Goal: Contribute content: Contribute content

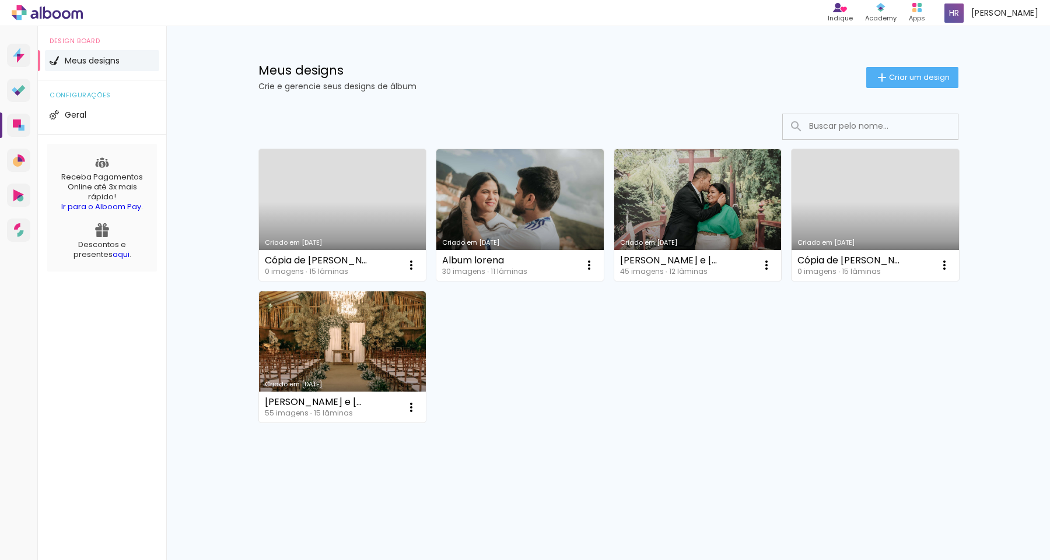
click at [325, 218] on link "Criado em [DATE]" at bounding box center [342, 215] width 167 height 132
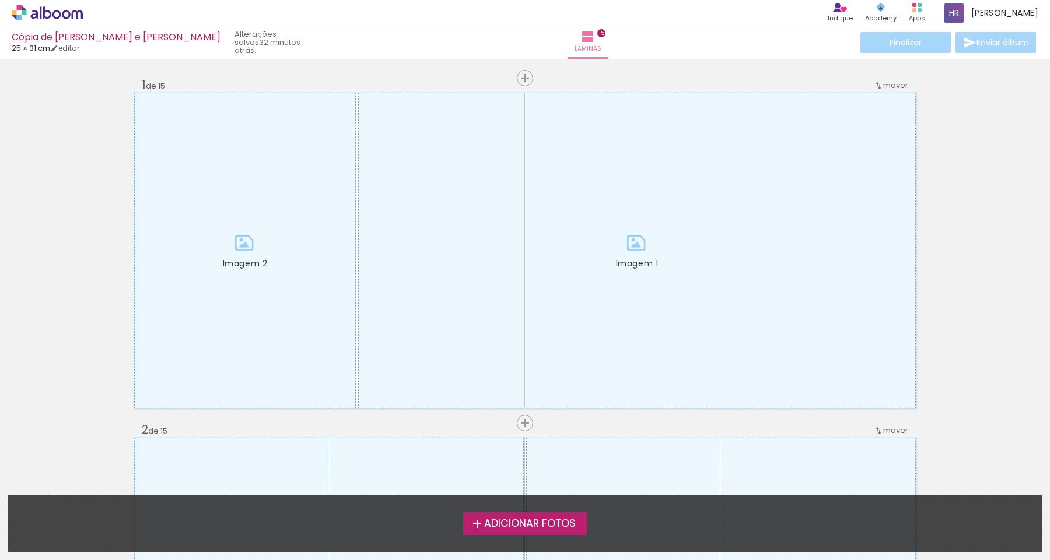
click at [511, 530] on span "Adicionar Fotos" at bounding box center [530, 524] width 92 height 10
click at [0, 0] on input "file" at bounding box center [0, 0] width 0 height 0
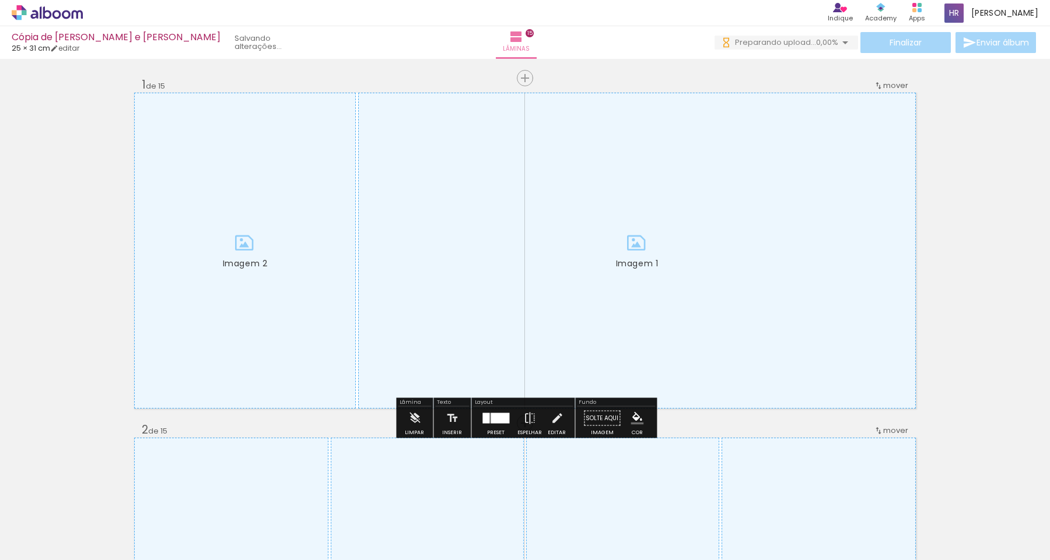
click at [271, 191] on div at bounding box center [245, 250] width 220 height 315
click at [418, 418] on iron-icon at bounding box center [414, 418] width 13 height 23
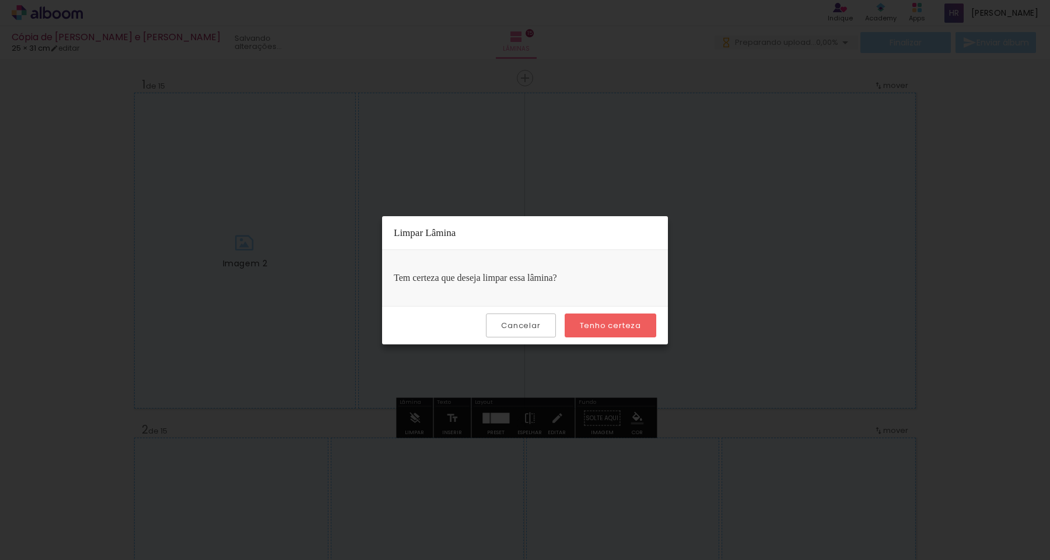
click at [620, 335] on paper-button "Tenho certeza" at bounding box center [611, 326] width 92 height 24
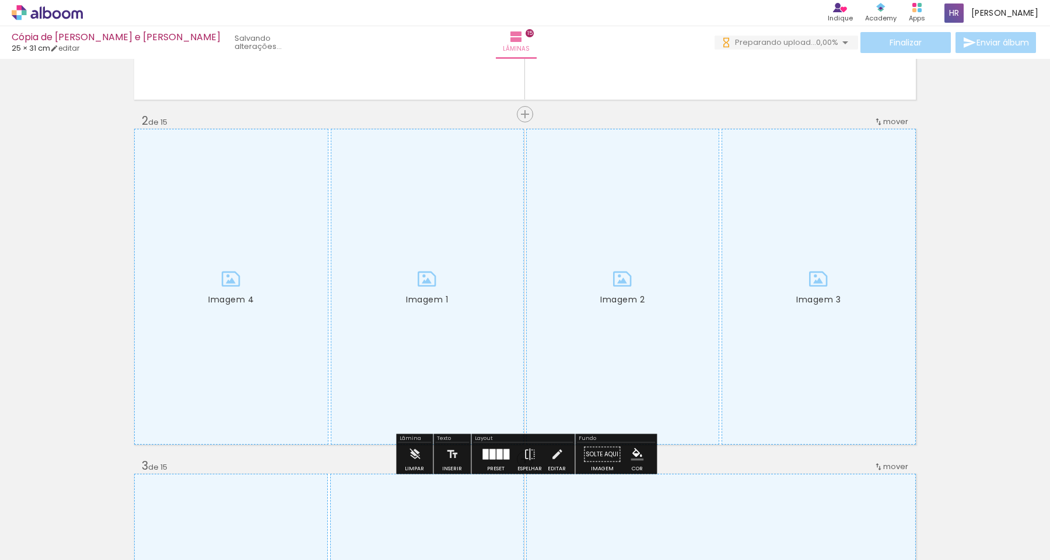
scroll to position [317, 0]
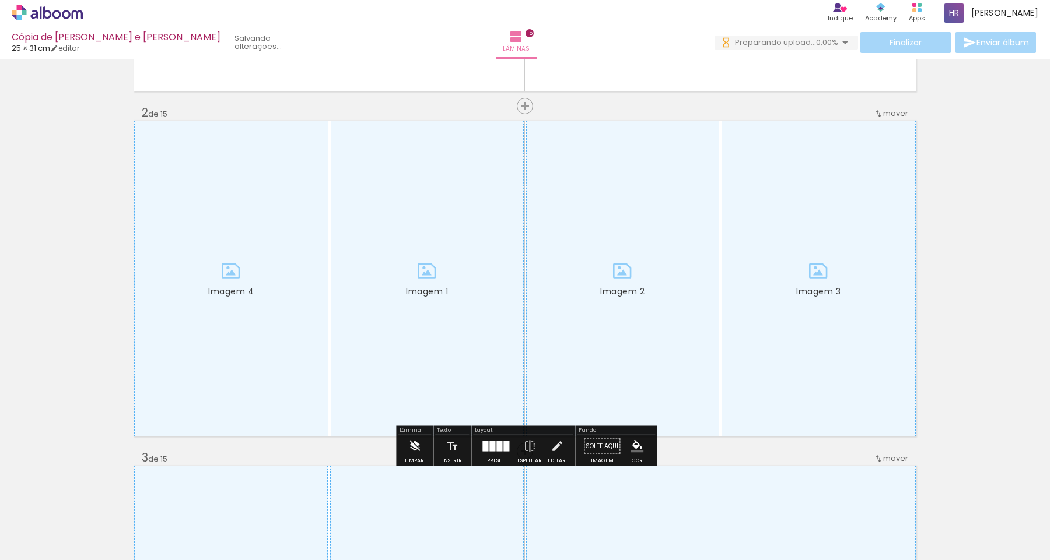
click at [418, 447] on iron-icon at bounding box center [414, 446] width 13 height 23
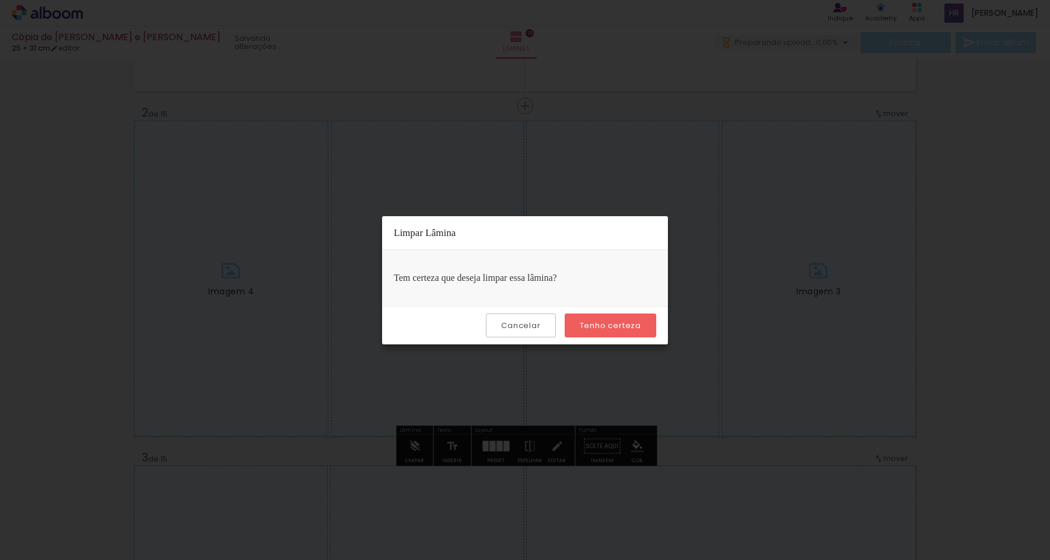
click at [0, 0] on slot "Tenho certeza" at bounding box center [0, 0] width 0 height 0
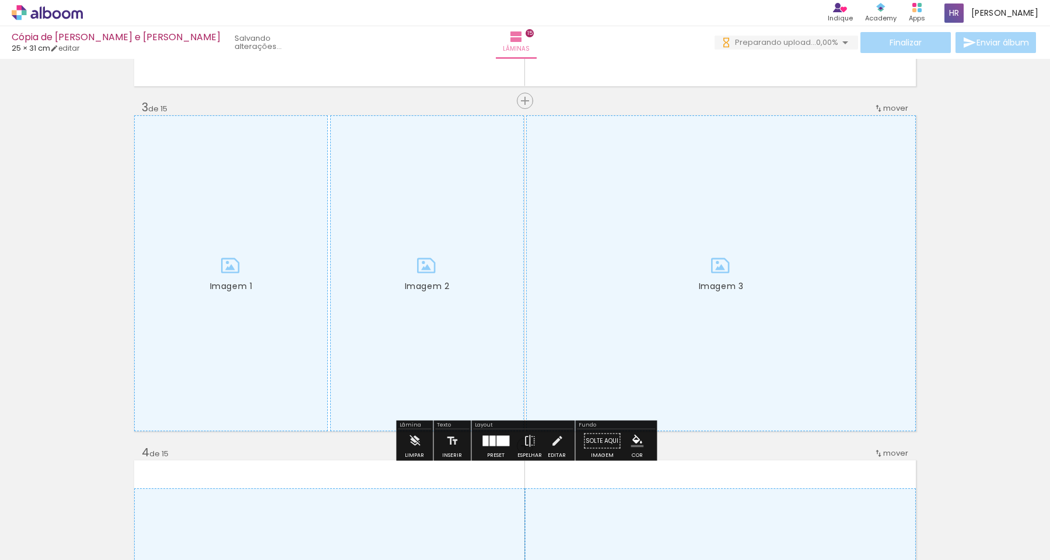
scroll to position [668, 0]
click at [421, 441] on paper-button "Limpar" at bounding box center [414, 444] width 25 height 30
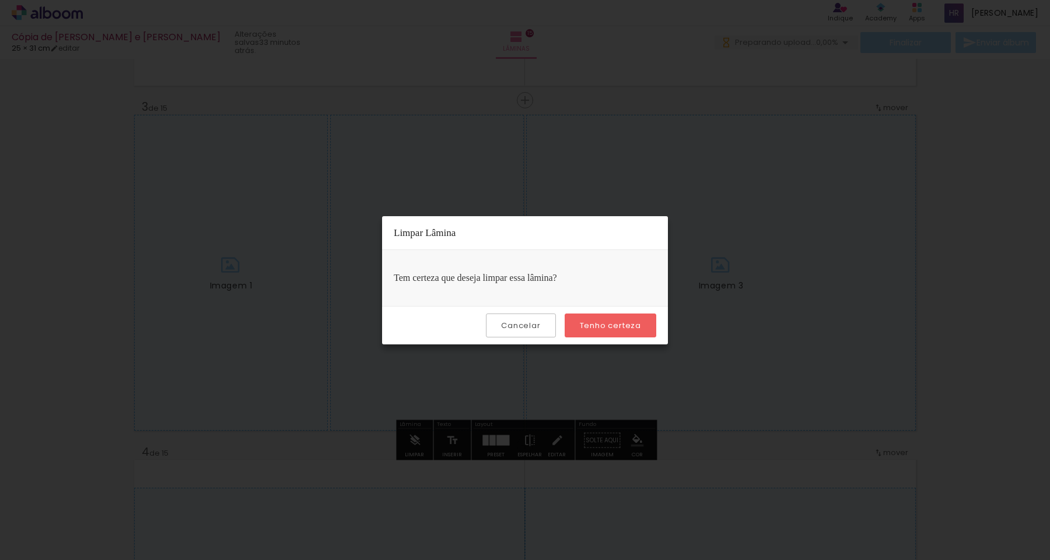
click at [0, 0] on slot "Tenho certeza" at bounding box center [0, 0] width 0 height 0
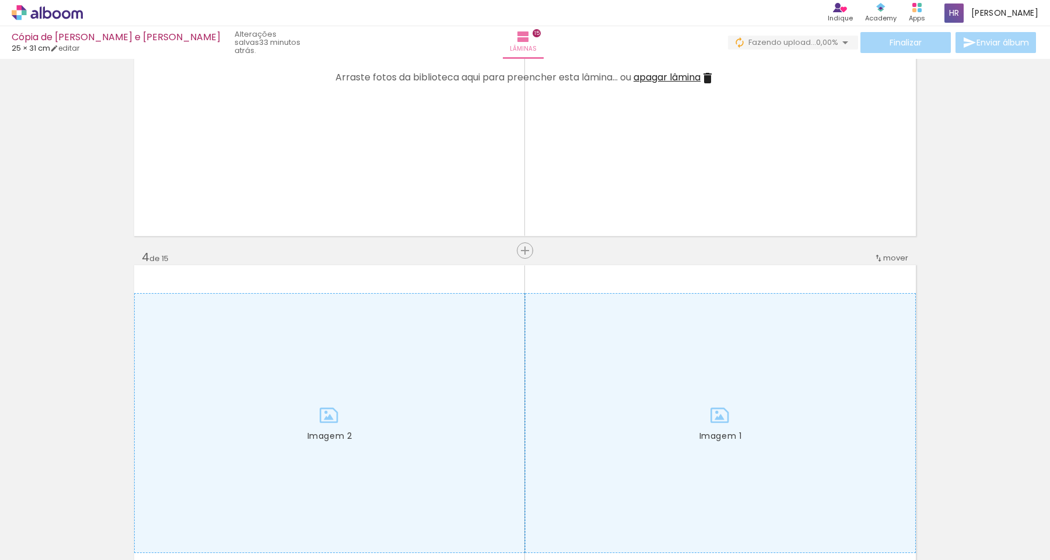
scroll to position [864, 0]
click at [551, 363] on div at bounding box center [720, 422] width 390 height 259
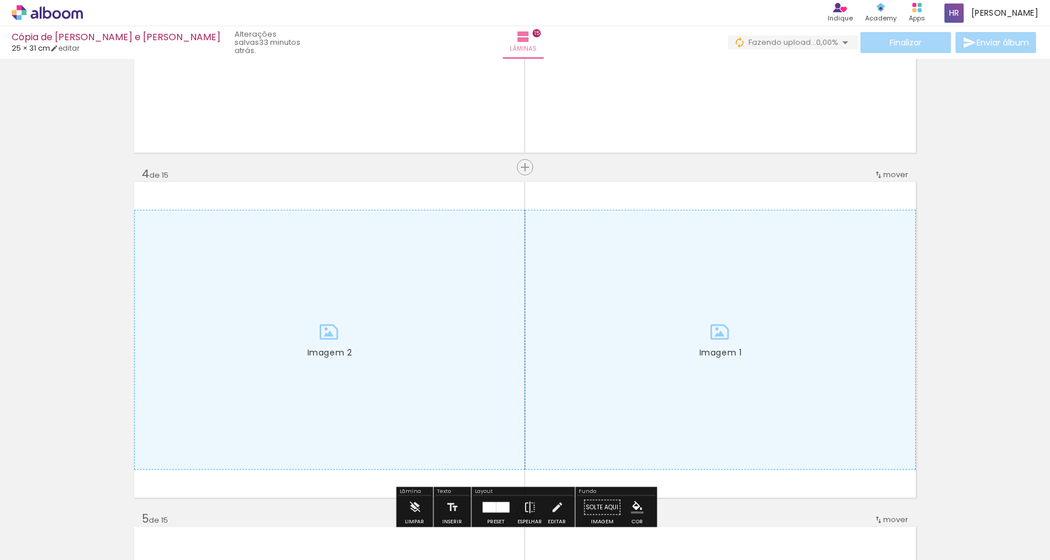
scroll to position [950, 0]
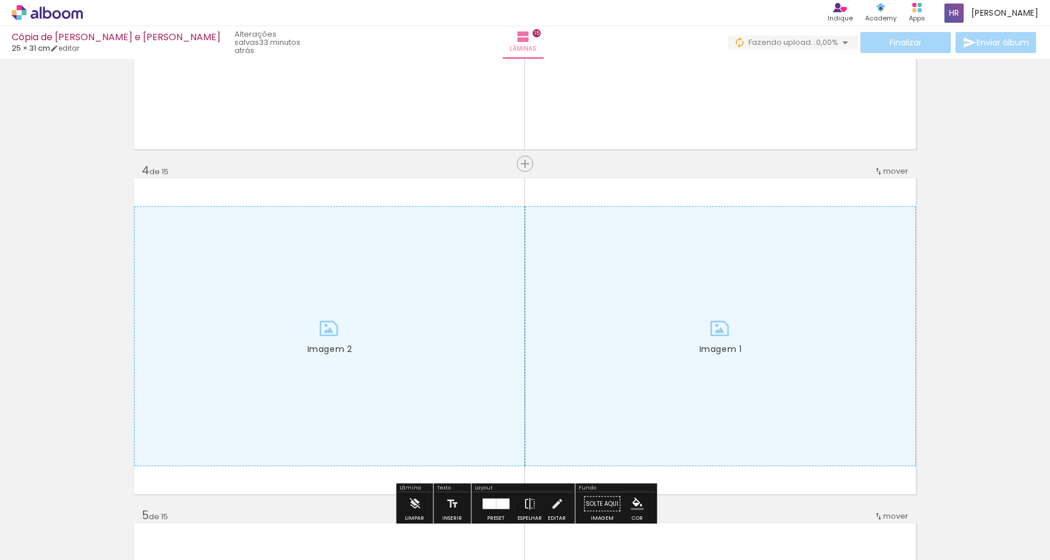
click at [497, 337] on div at bounding box center [330, 336] width 390 height 259
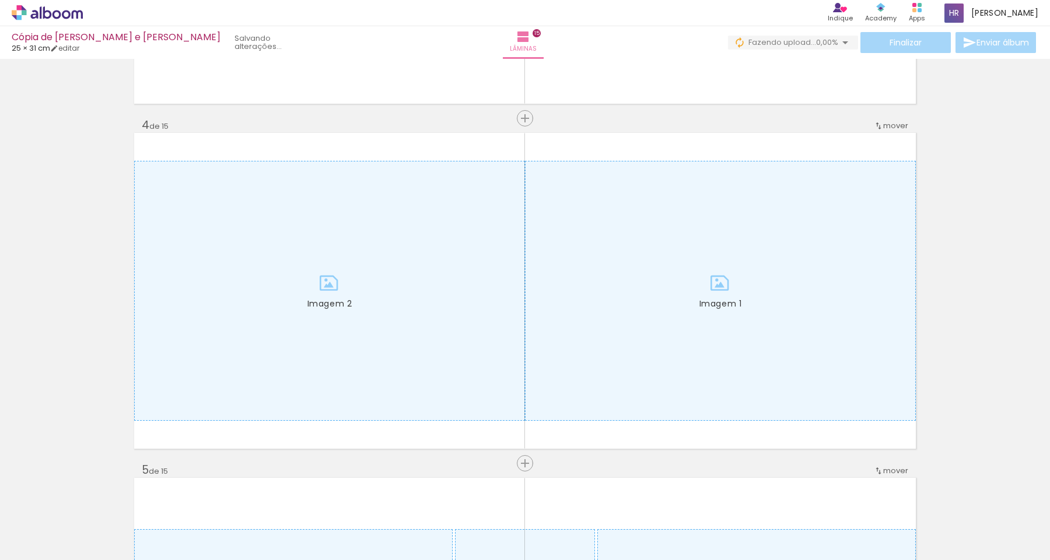
scroll to position [1048, 0]
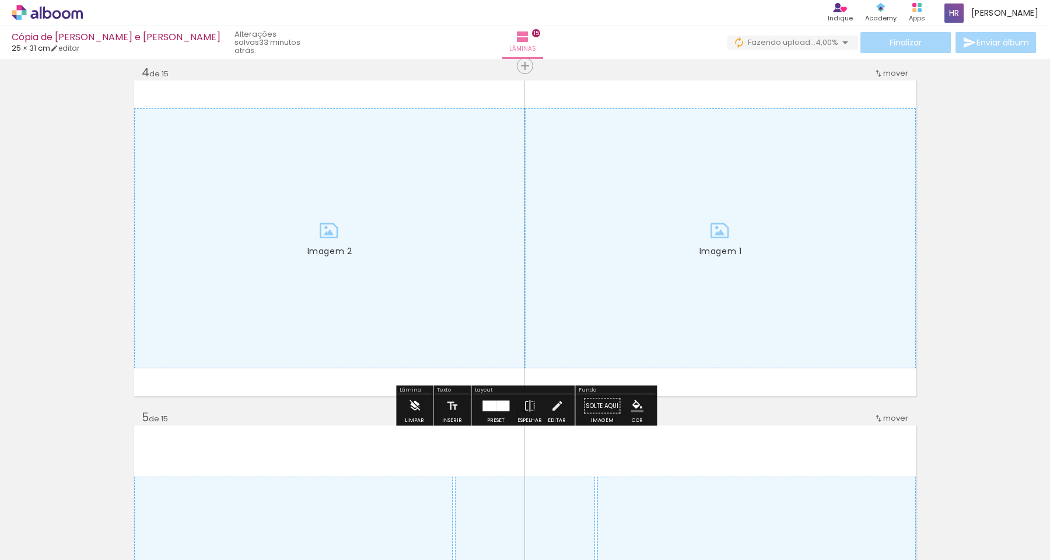
click at [422, 404] on paper-button "Limpar" at bounding box center [414, 410] width 25 height 30
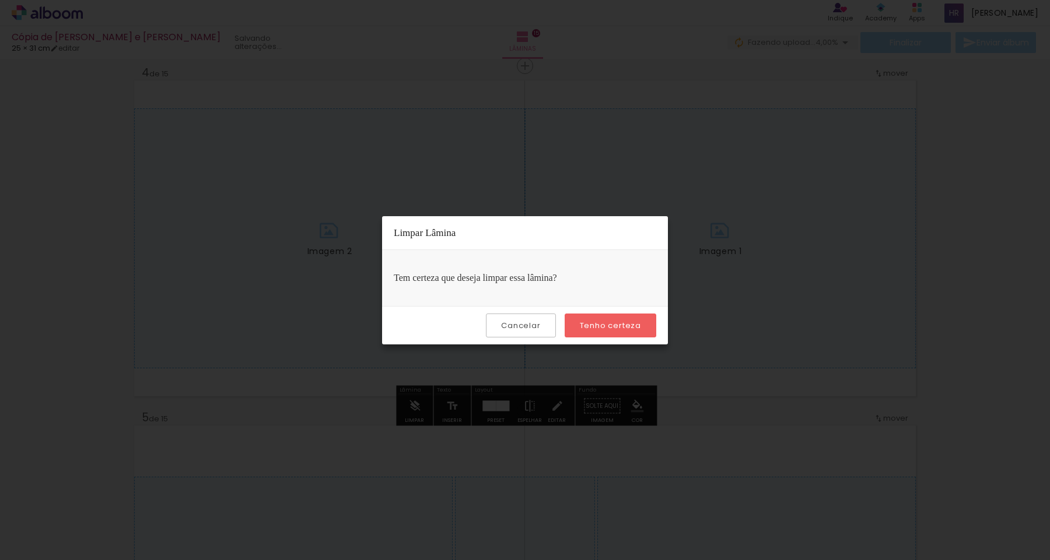
click at [600, 314] on paper-button "Tenho certeza" at bounding box center [611, 326] width 92 height 24
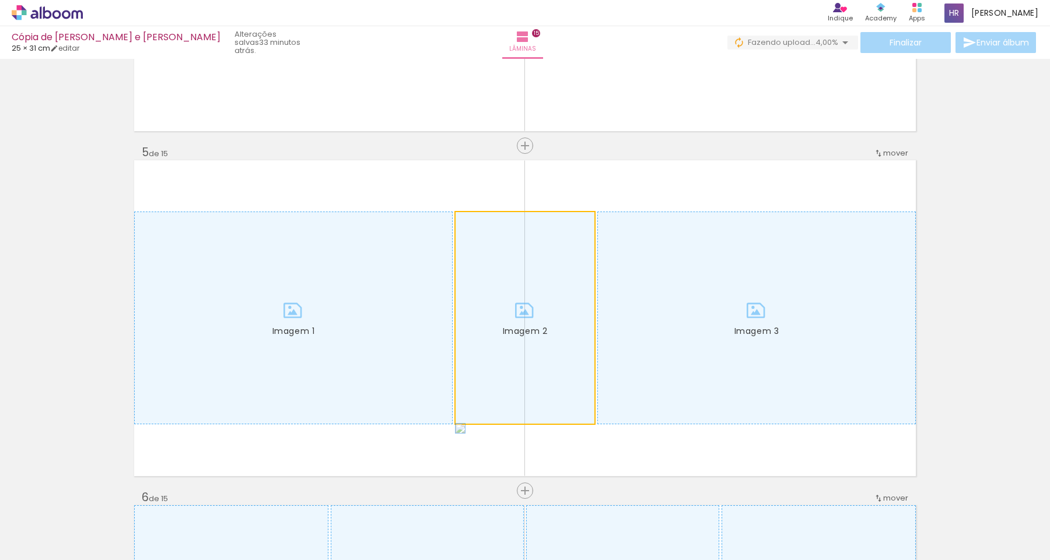
click at [574, 346] on div at bounding box center [525, 318] width 139 height 212
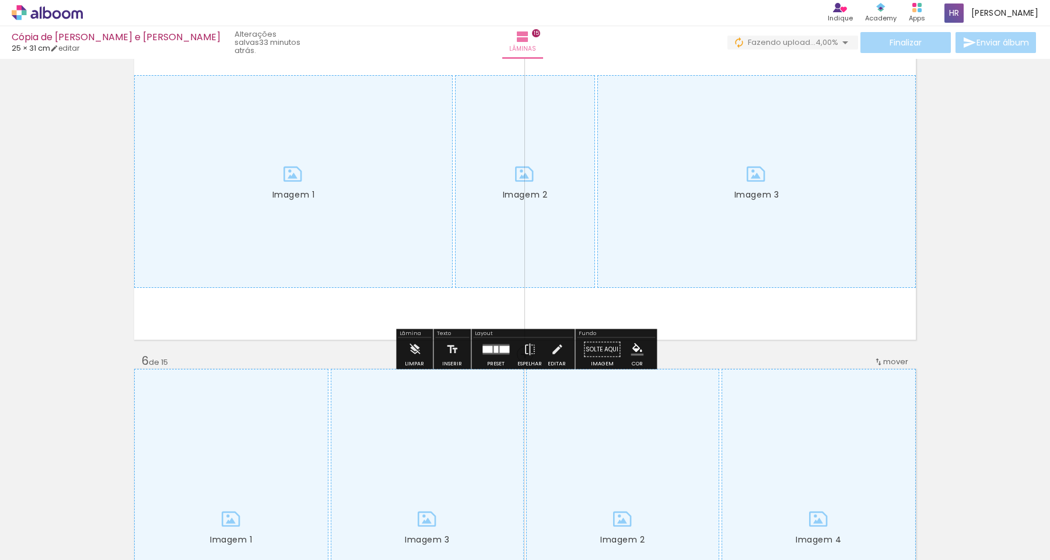
scroll to position [1454, 0]
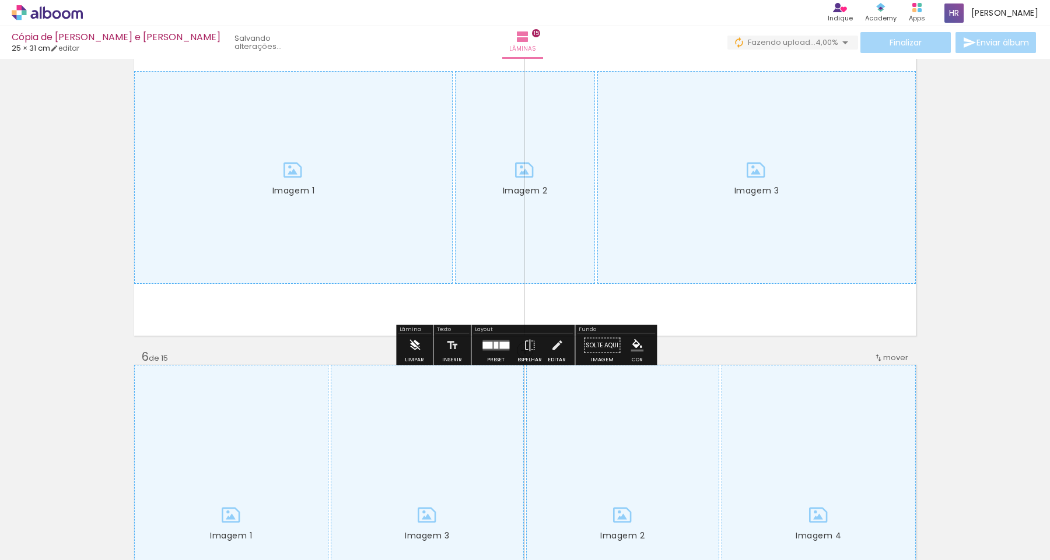
click at [414, 347] on iron-icon at bounding box center [414, 345] width 13 height 23
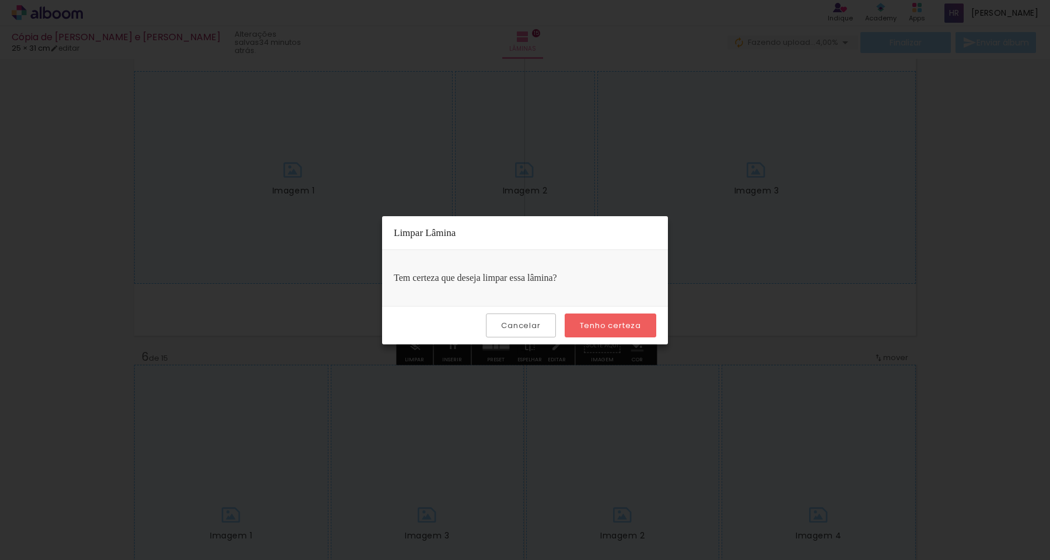
click at [590, 317] on paper-button "Tenho certeza" at bounding box center [611, 326] width 92 height 24
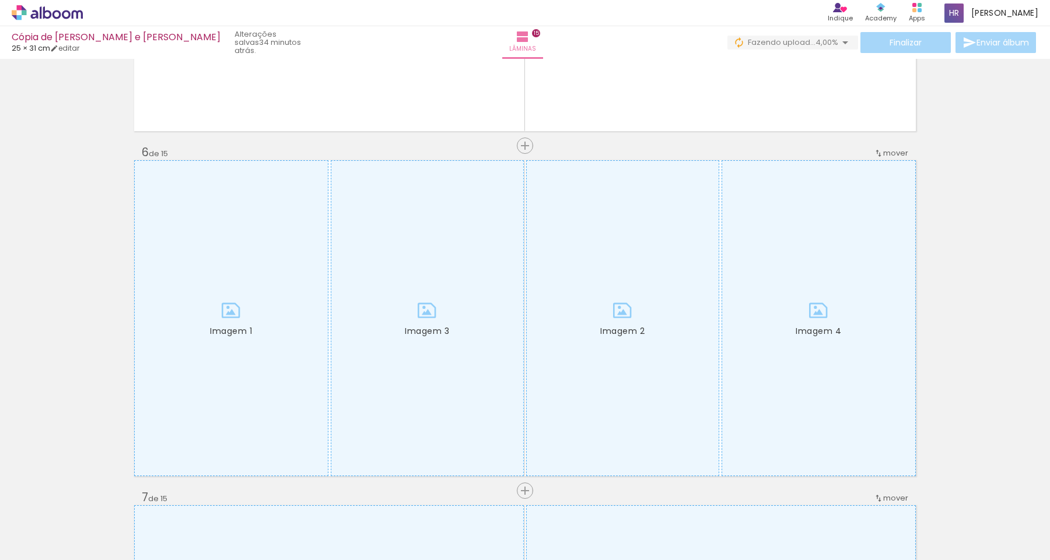
scroll to position [1677, 0]
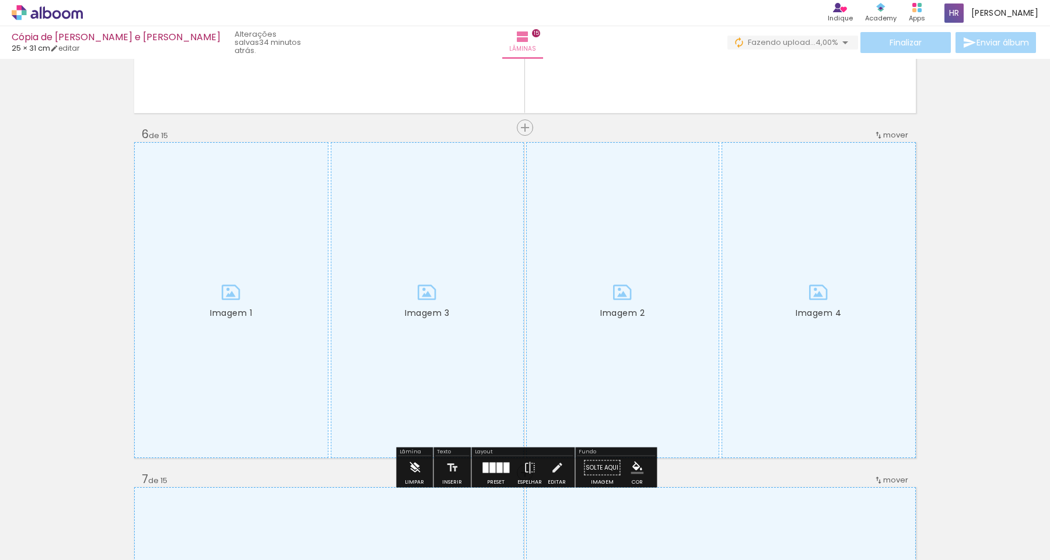
click at [417, 468] on iron-icon at bounding box center [414, 468] width 13 height 23
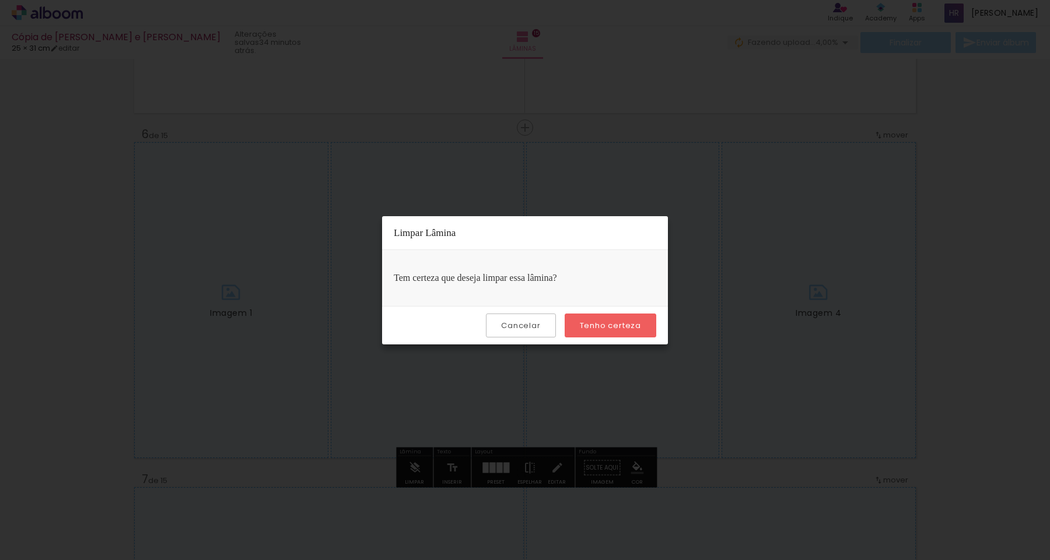
click at [0, 0] on slot "Tenho certeza" at bounding box center [0, 0] width 0 height 0
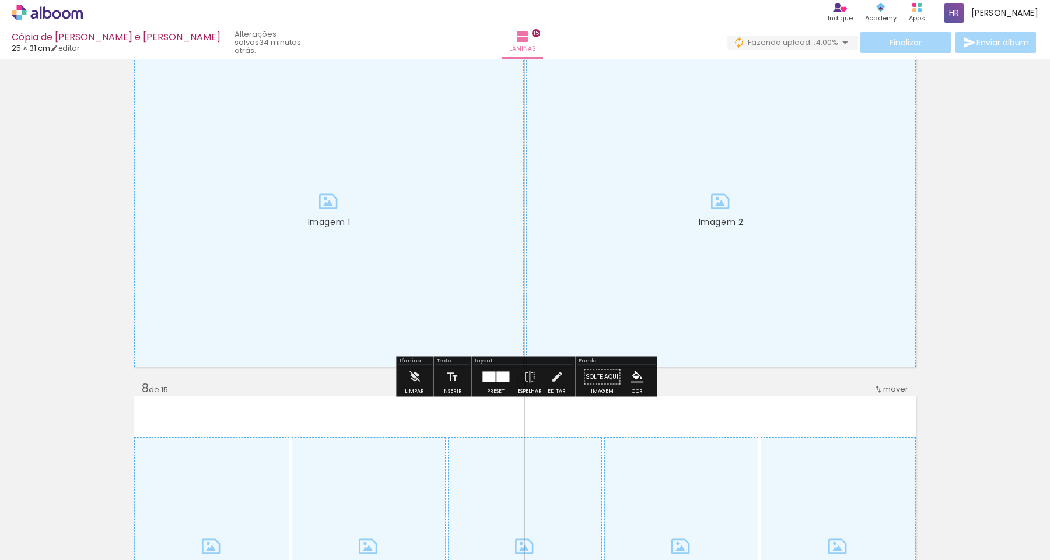
scroll to position [2115, 0]
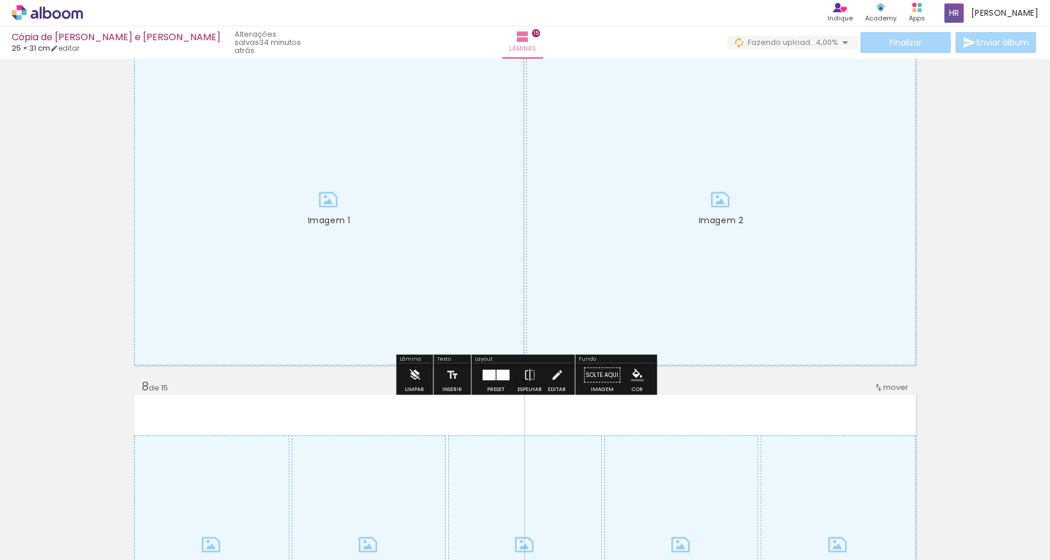
click at [409, 387] on div "Limpar" at bounding box center [414, 389] width 19 height 5
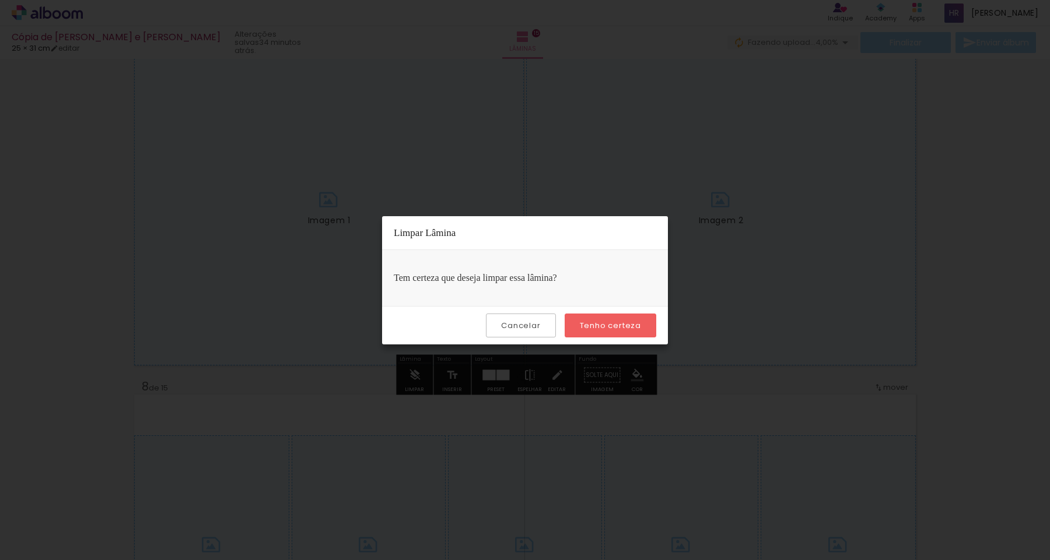
click at [622, 318] on paper-button "Tenho certeza" at bounding box center [611, 326] width 92 height 24
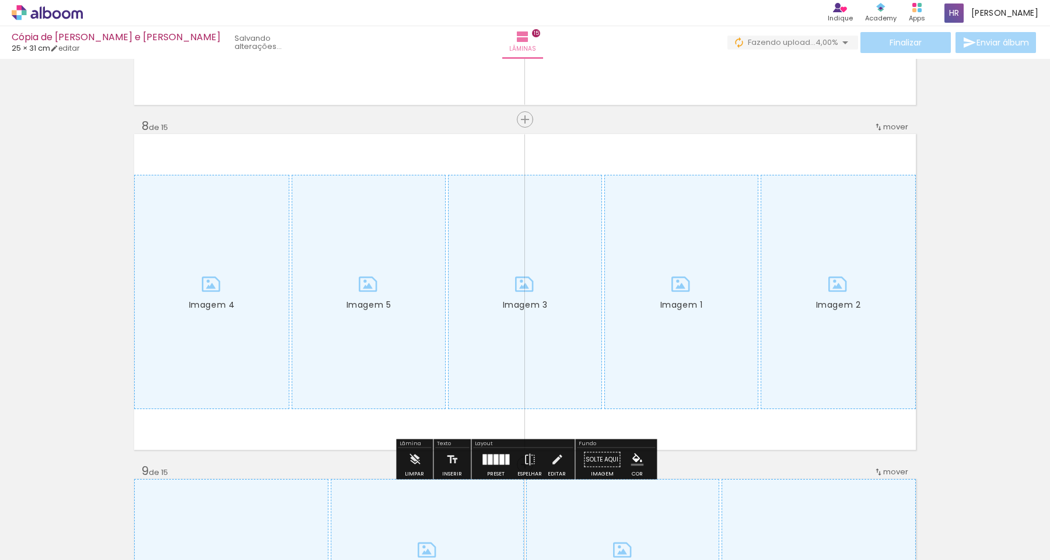
scroll to position [2389, 0]
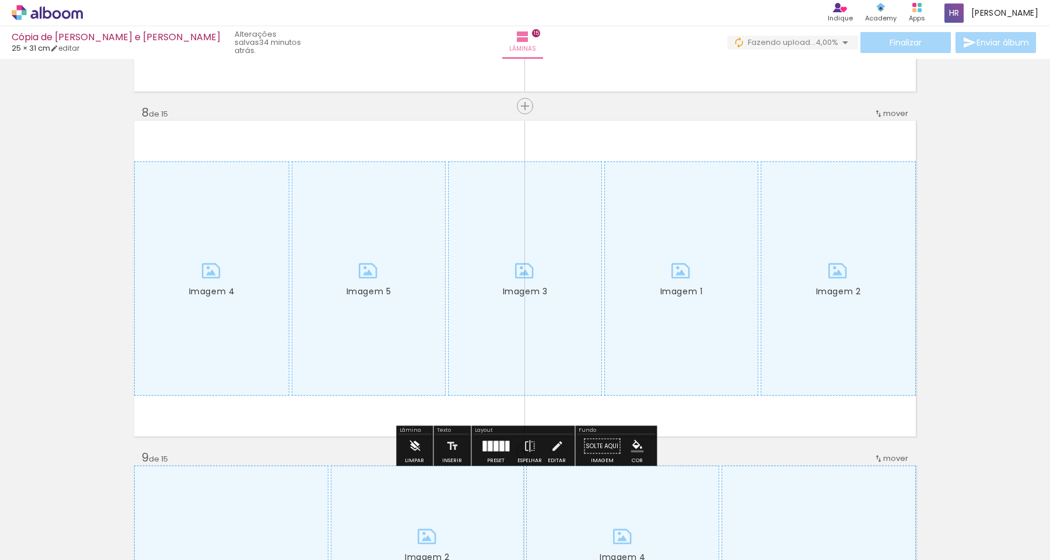
click at [421, 446] on paper-button "Limpar" at bounding box center [414, 450] width 25 height 30
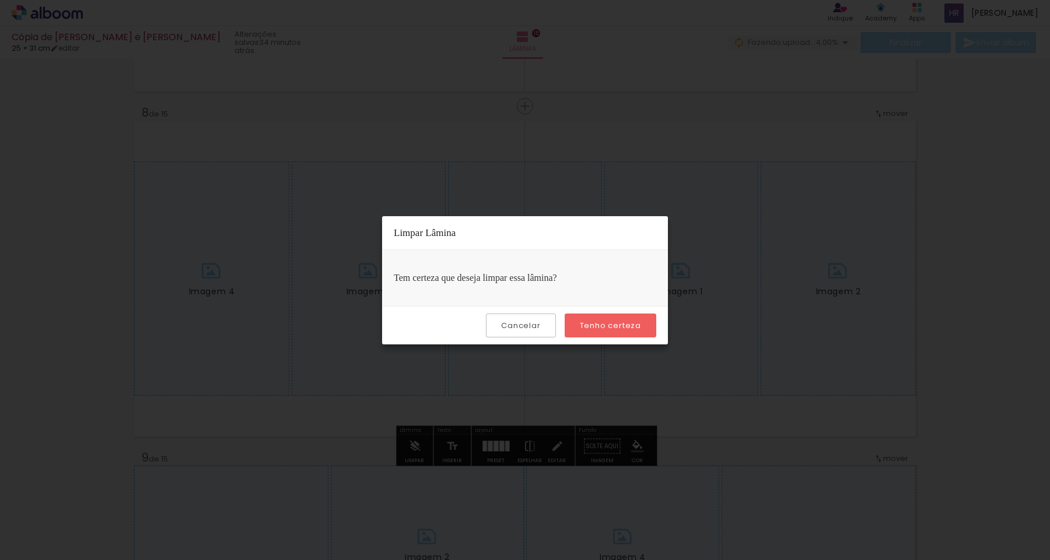
click at [612, 331] on paper-button "Tenho certeza" at bounding box center [611, 326] width 92 height 24
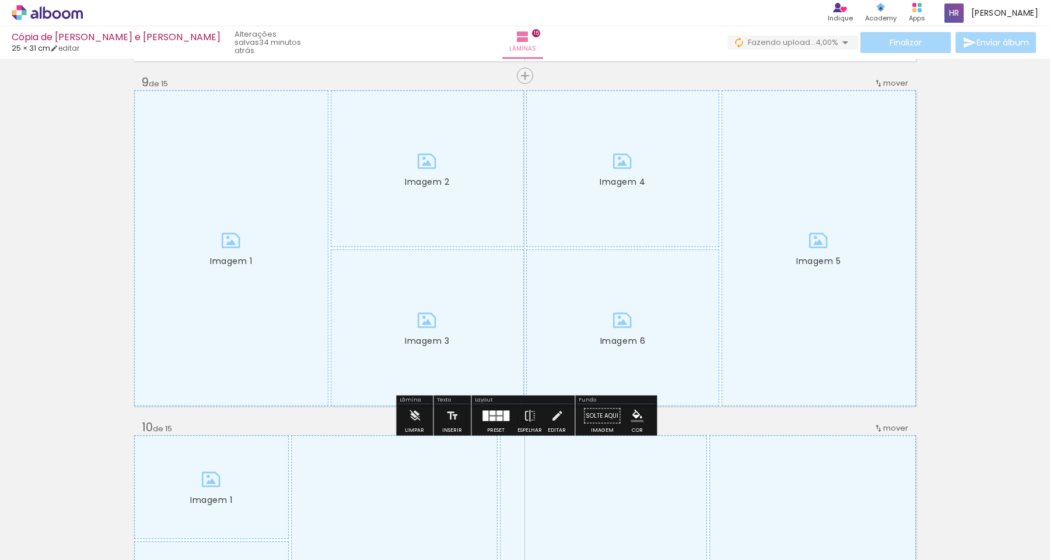
scroll to position [2781, 0]
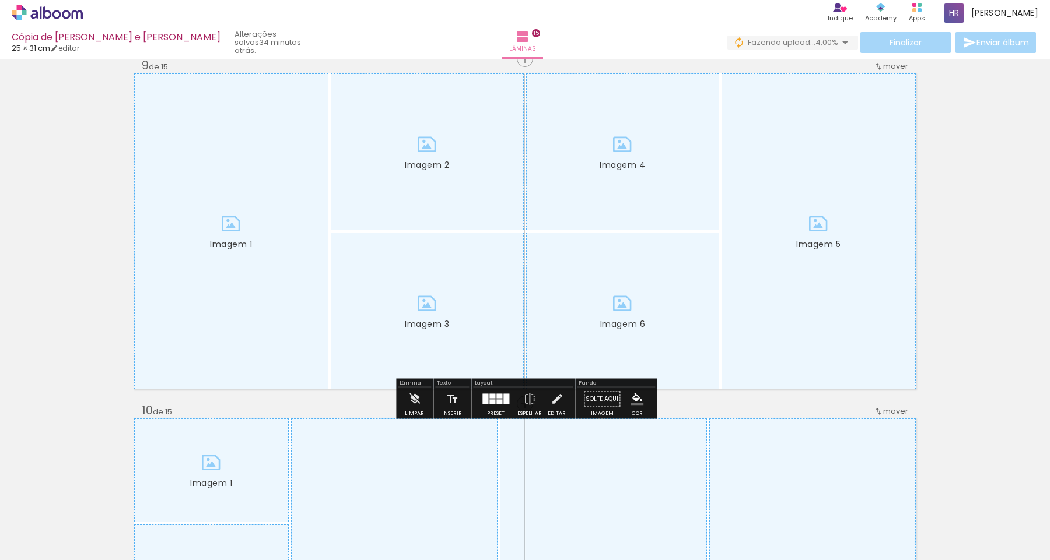
click at [396, 402] on div "[PERSON_NAME]" at bounding box center [414, 399] width 37 height 40
click at [411, 402] on iron-icon at bounding box center [414, 399] width 13 height 23
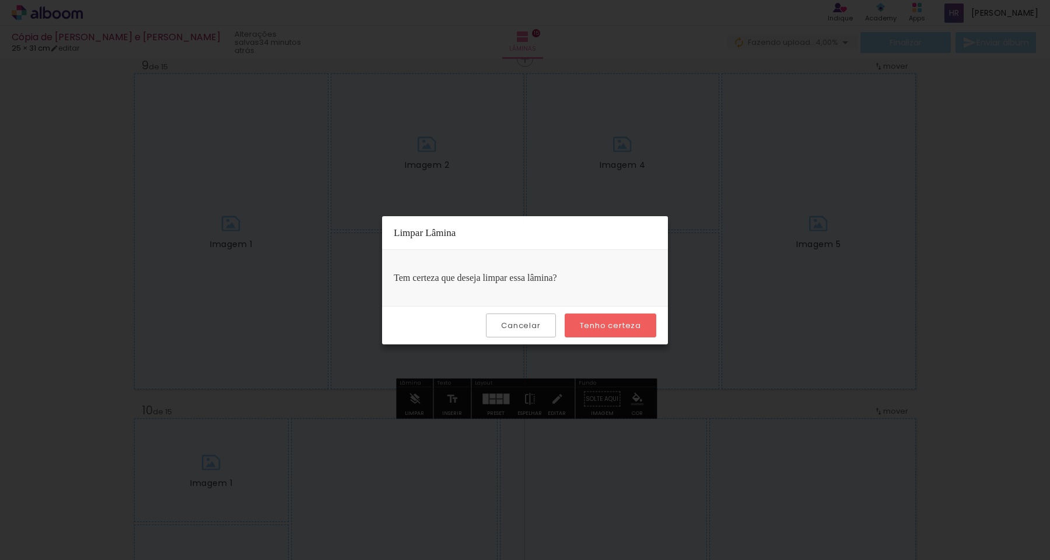
click at [0, 0] on slot "Tenho certeza" at bounding box center [0, 0] width 0 height 0
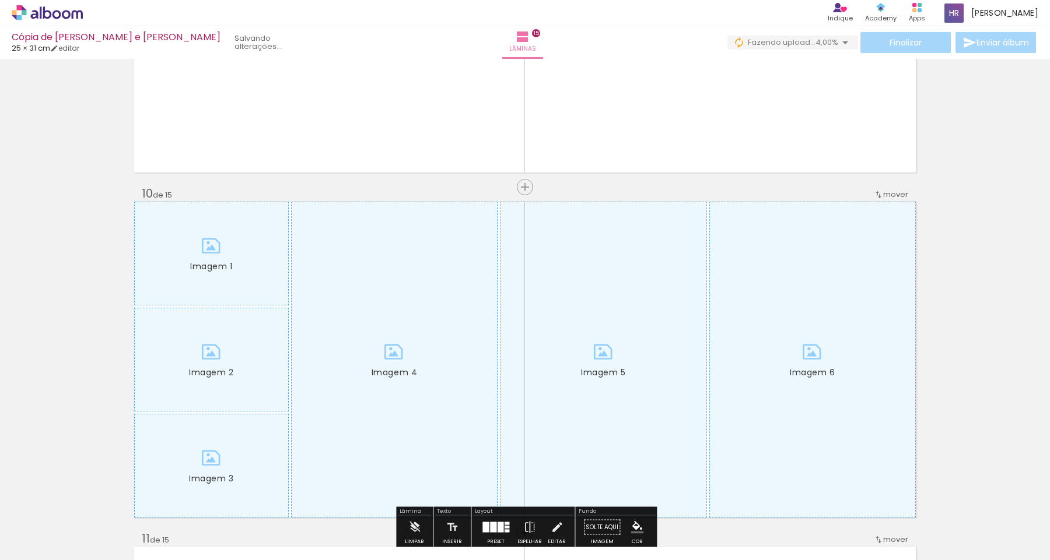
scroll to position [3011, 0]
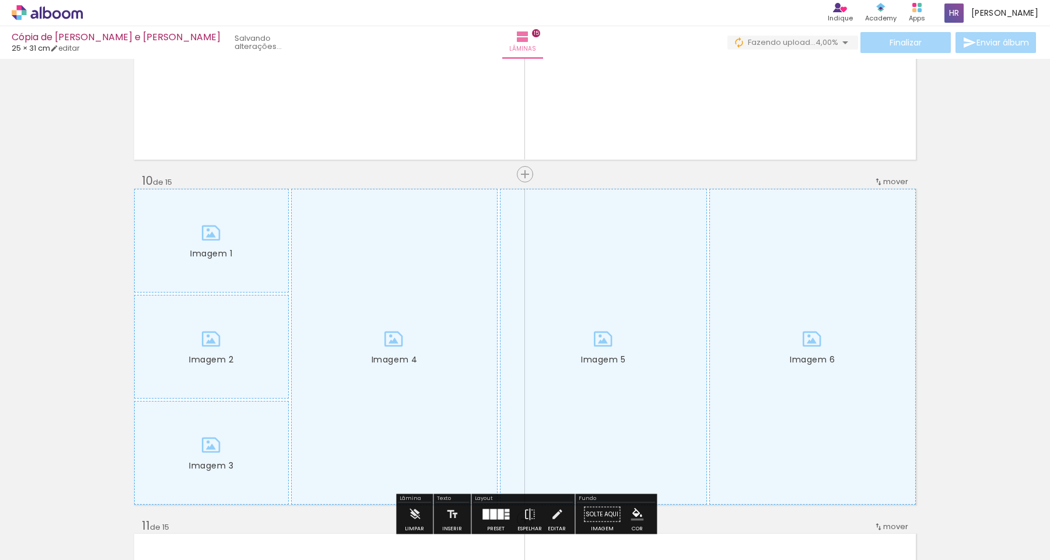
click at [404, 326] on div at bounding box center [394, 347] width 205 height 315
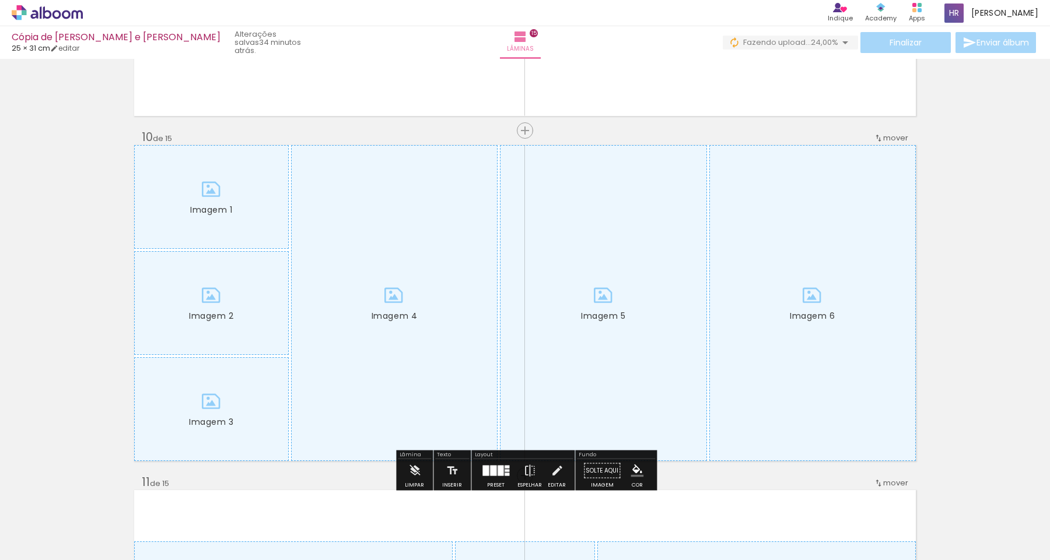
scroll to position [3062, 0]
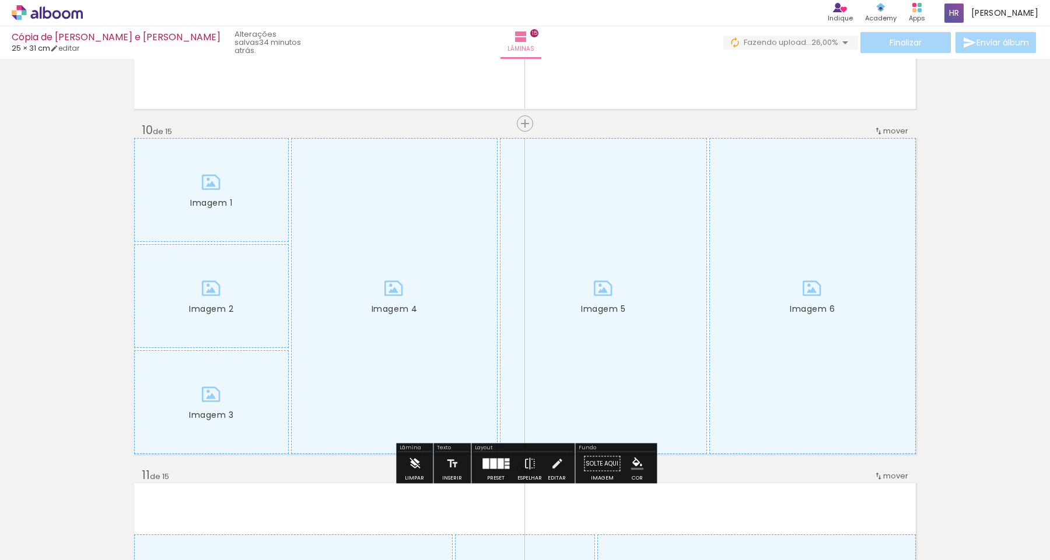
click at [409, 461] on iron-icon at bounding box center [414, 464] width 13 height 23
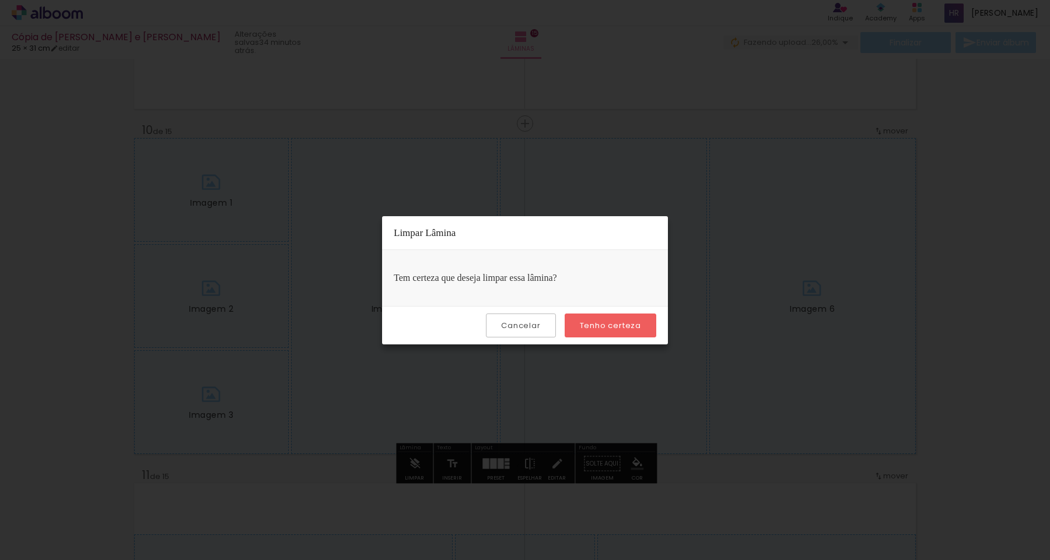
click at [616, 316] on paper-button "Tenho certeza" at bounding box center [611, 326] width 92 height 24
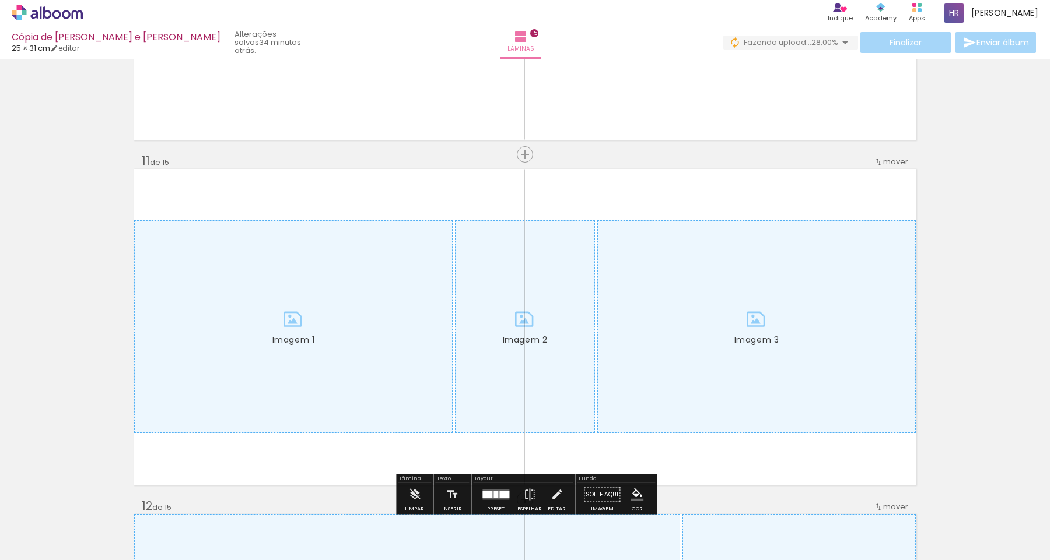
scroll to position [3390, 0]
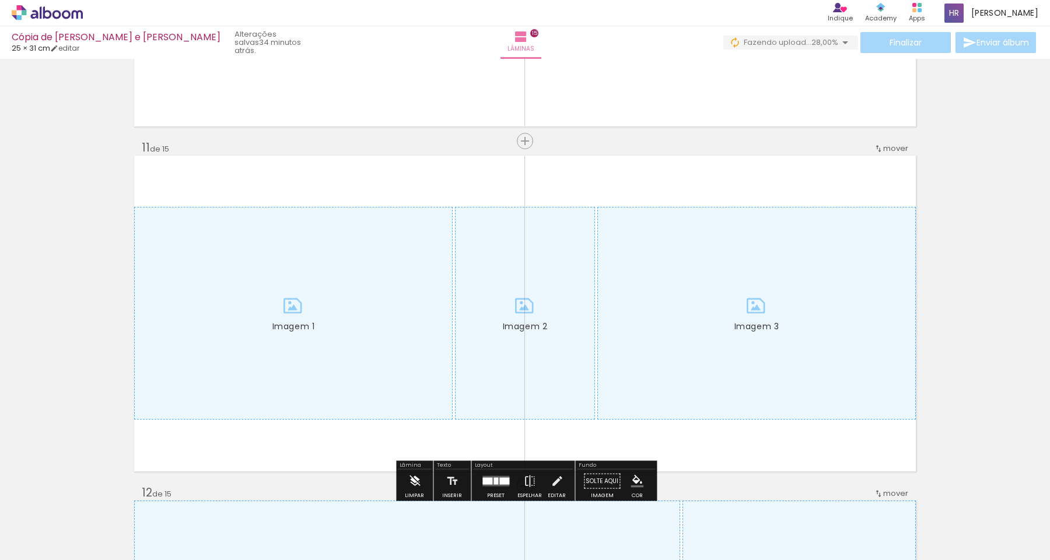
click at [417, 478] on iron-icon at bounding box center [414, 481] width 13 height 23
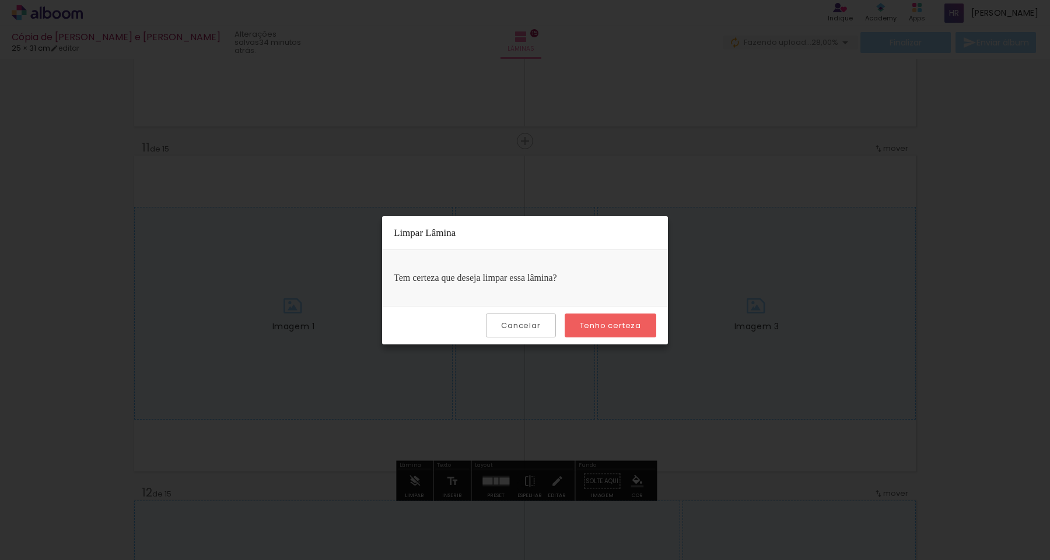
click at [0, 0] on slot "Tenho certeza" at bounding box center [0, 0] width 0 height 0
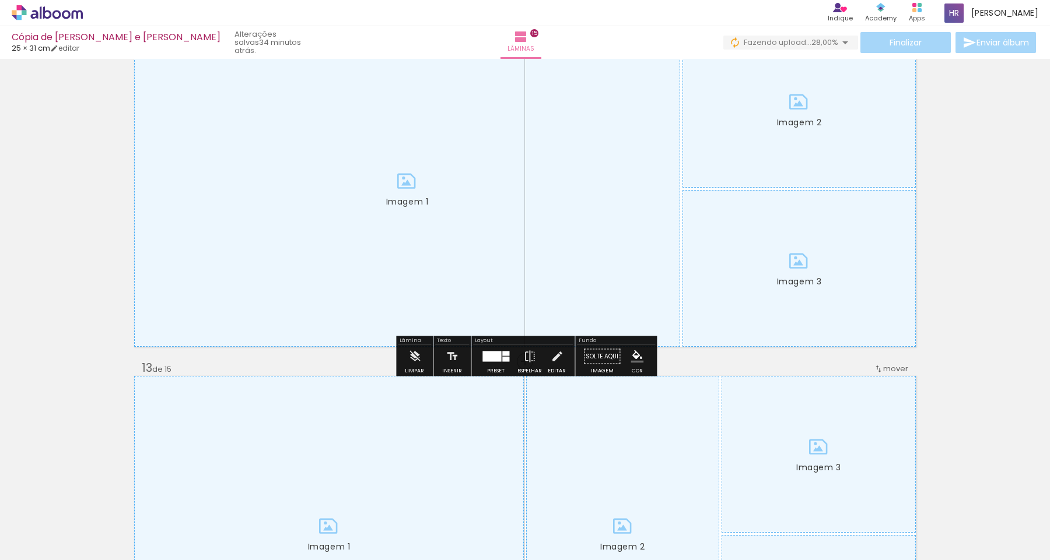
scroll to position [3866, 0]
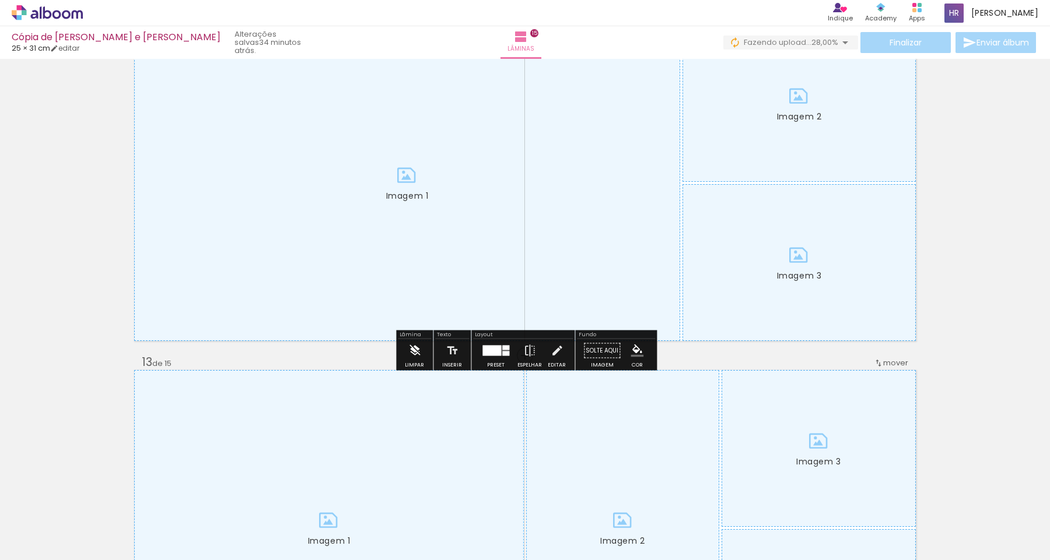
click at [411, 348] on iron-icon at bounding box center [414, 350] width 13 height 23
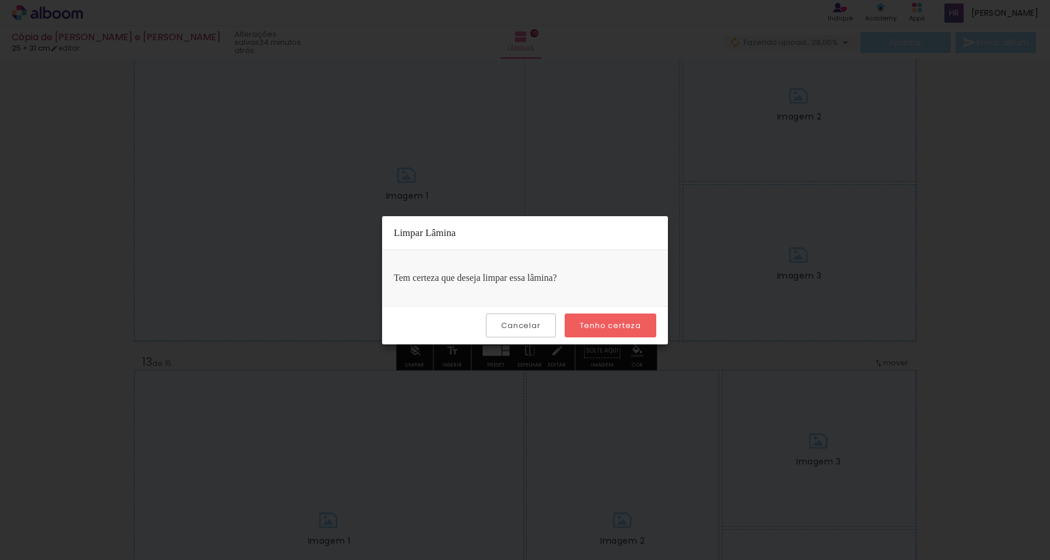
click at [606, 318] on paper-button "Tenho certeza" at bounding box center [611, 326] width 92 height 24
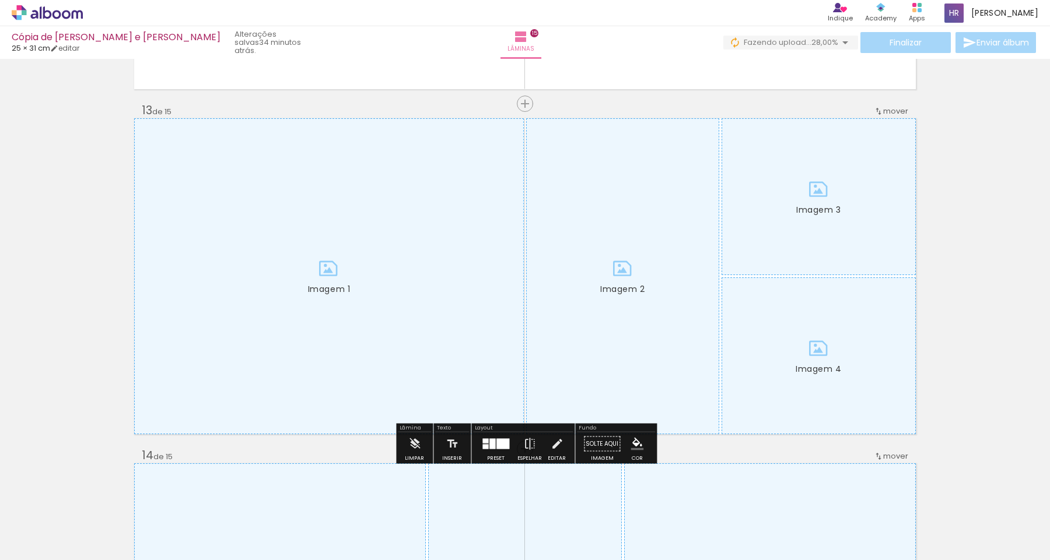
scroll to position [4130, 0]
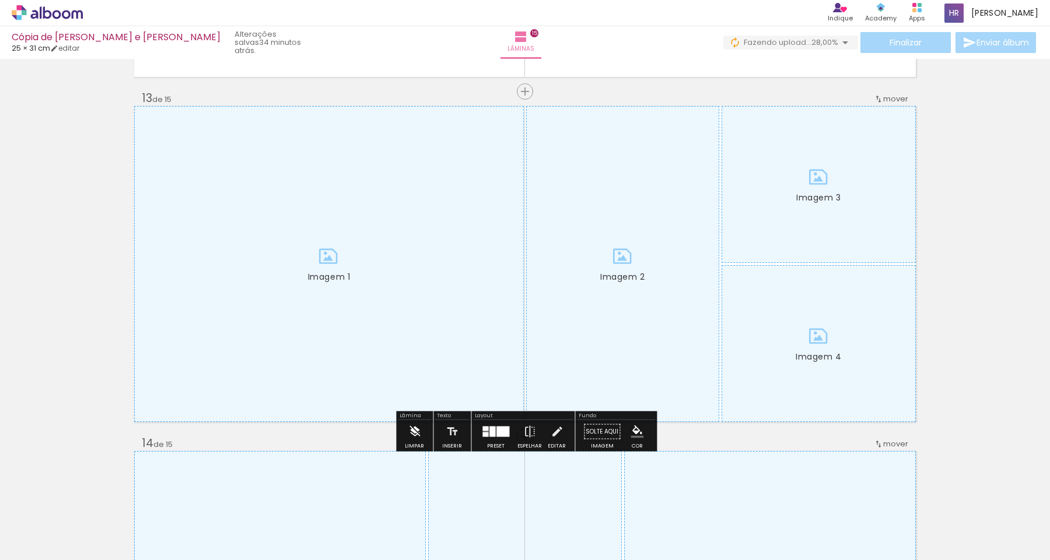
click at [415, 432] on iron-icon at bounding box center [414, 432] width 13 height 23
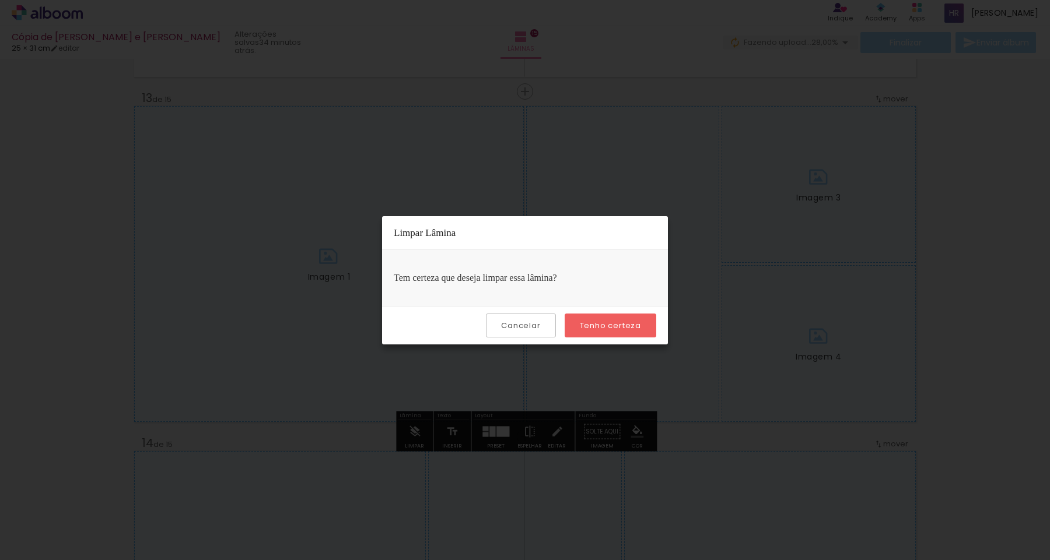
click at [599, 332] on paper-button "Tenho certeza" at bounding box center [611, 326] width 92 height 24
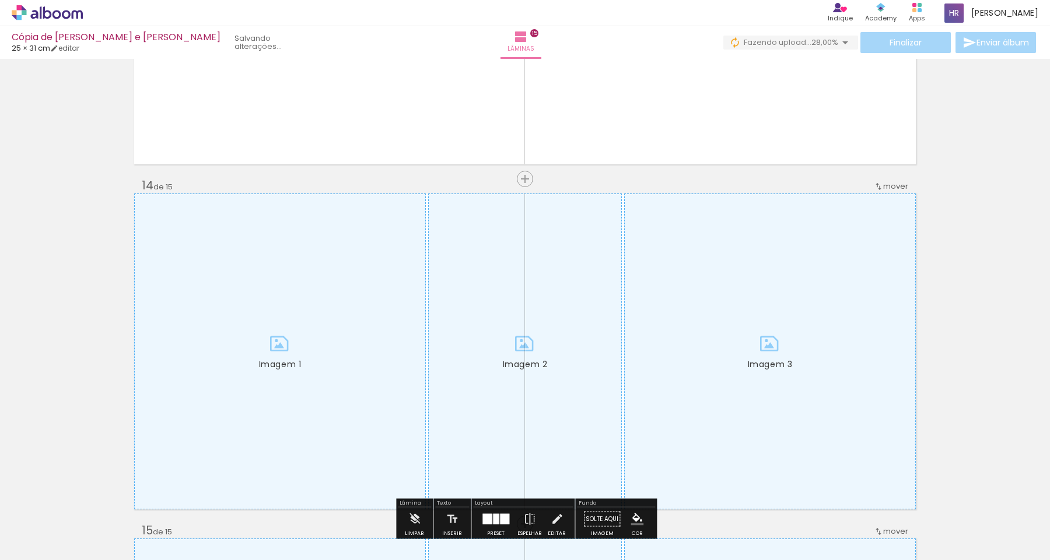
scroll to position [4447, 0]
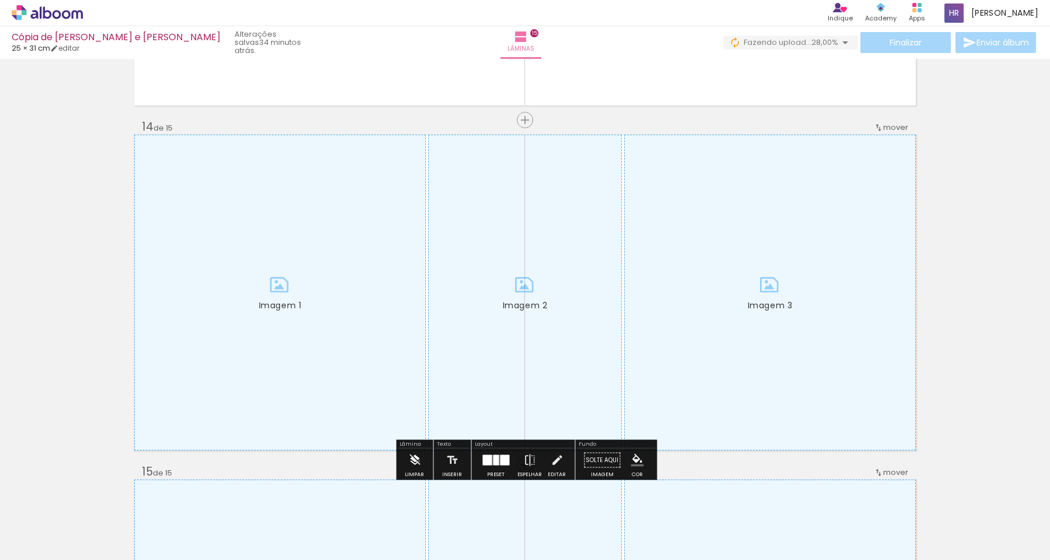
click at [420, 474] on div "Limpar" at bounding box center [414, 474] width 19 height 5
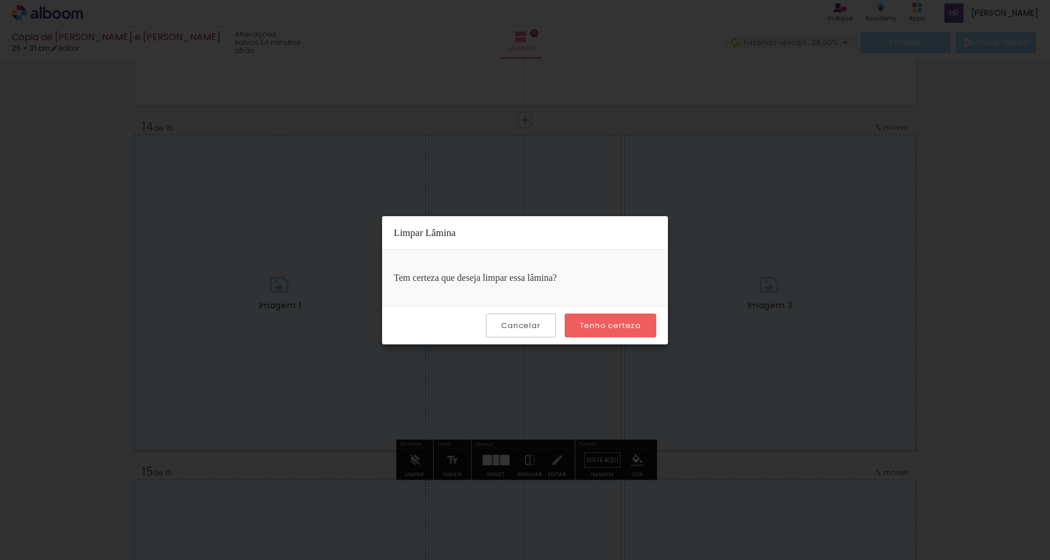
click at [608, 337] on div "Cancelar Tenho certeza" at bounding box center [525, 325] width 286 height 38
click at [0, 0] on slot "Tenho certeza" at bounding box center [0, 0] width 0 height 0
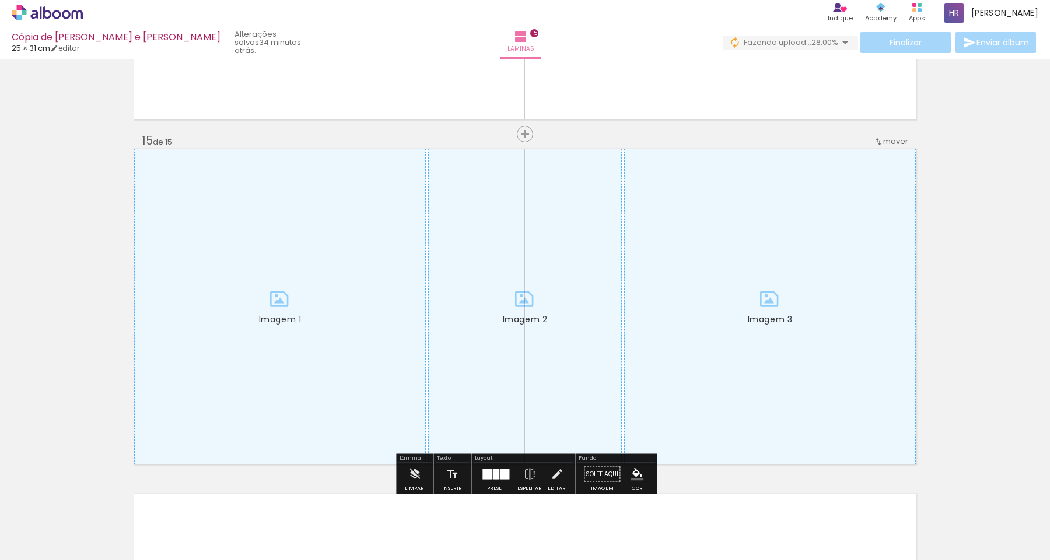
scroll to position [4802, 0]
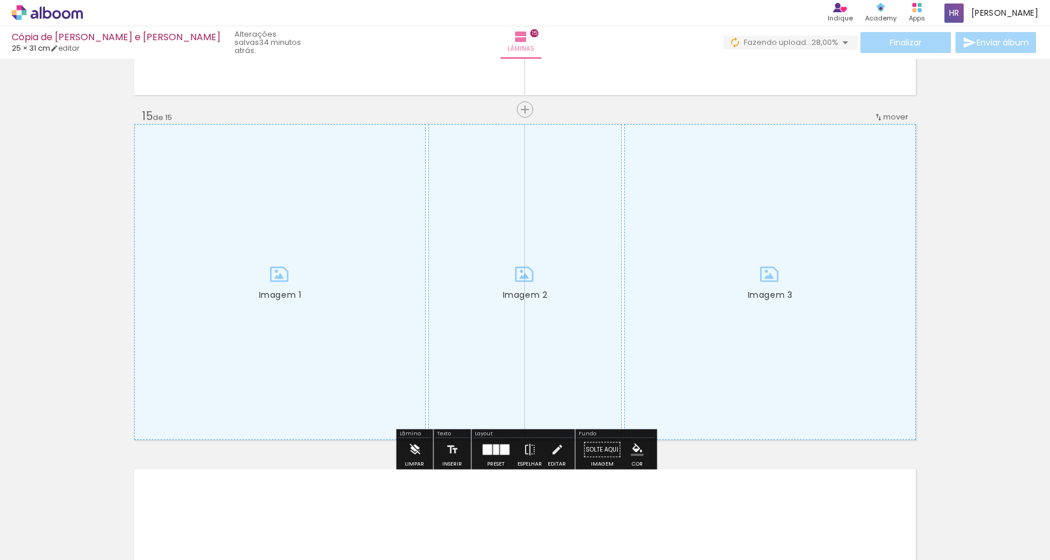
click at [423, 463] on paper-button "Limpar" at bounding box center [414, 454] width 25 height 30
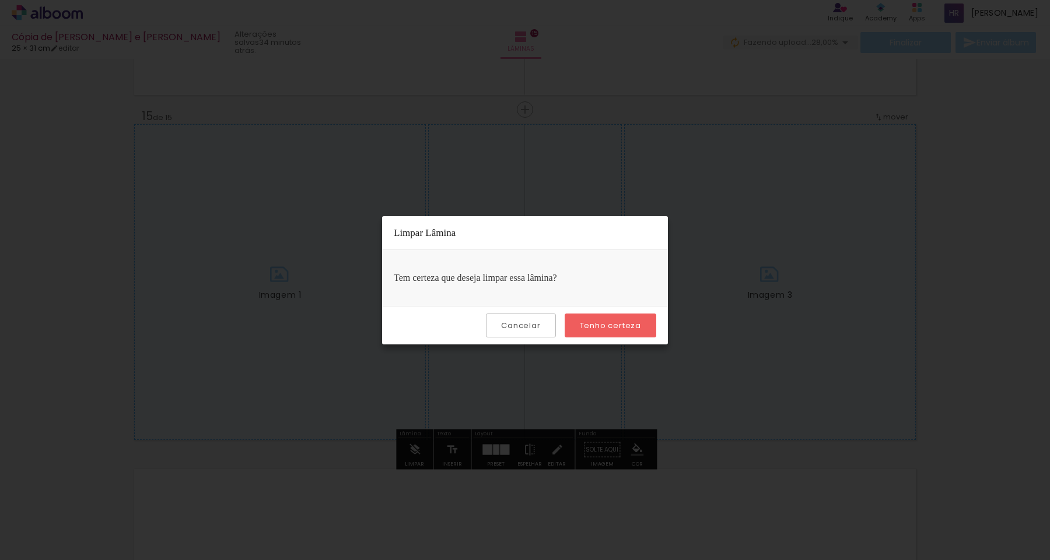
click at [607, 332] on paper-button "Tenho certeza" at bounding box center [611, 326] width 92 height 24
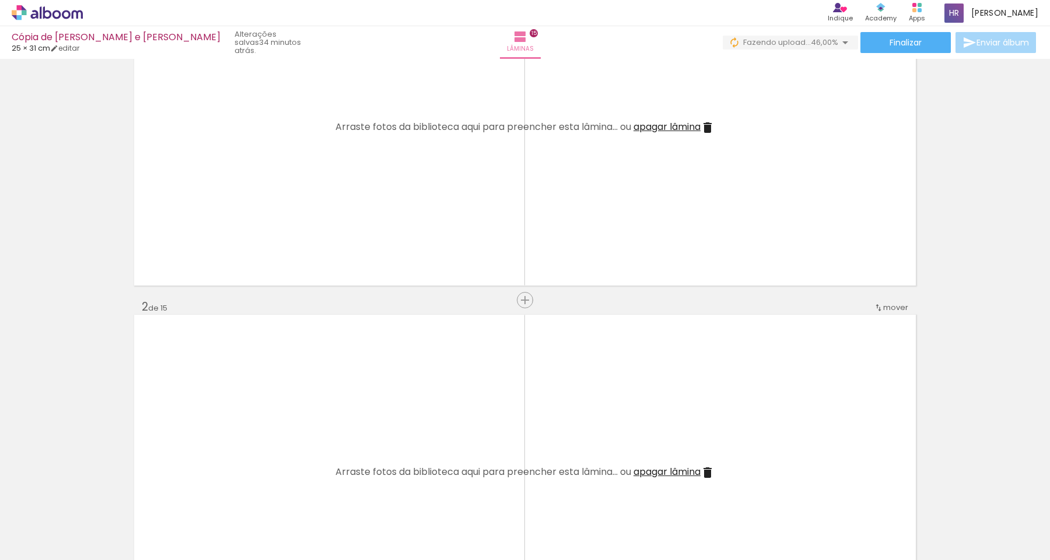
scroll to position [0, 0]
